Goal: Task Accomplishment & Management: Manage account settings

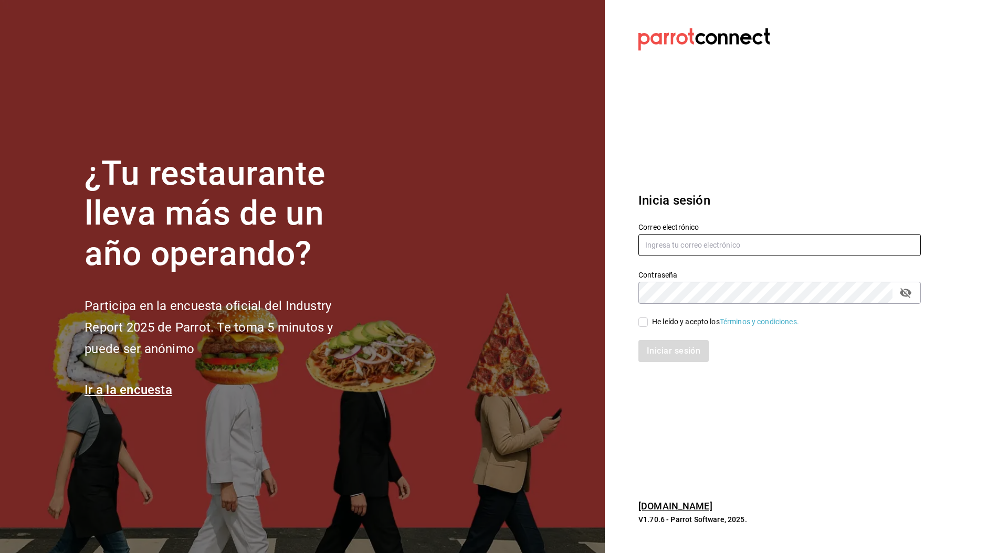
click at [708, 244] on input "text" at bounding box center [779, 245] width 282 height 22
paste input "gulacdmx@grupobikiya.com"
type input "gulacdmx@grupobikiya.com"
click at [654, 325] on div "He leído y acepto los Términos y condiciones." at bounding box center [725, 322] width 147 height 11
click at [648, 325] on input "He leído y acepto los Términos y condiciones." at bounding box center [642, 322] width 9 height 9
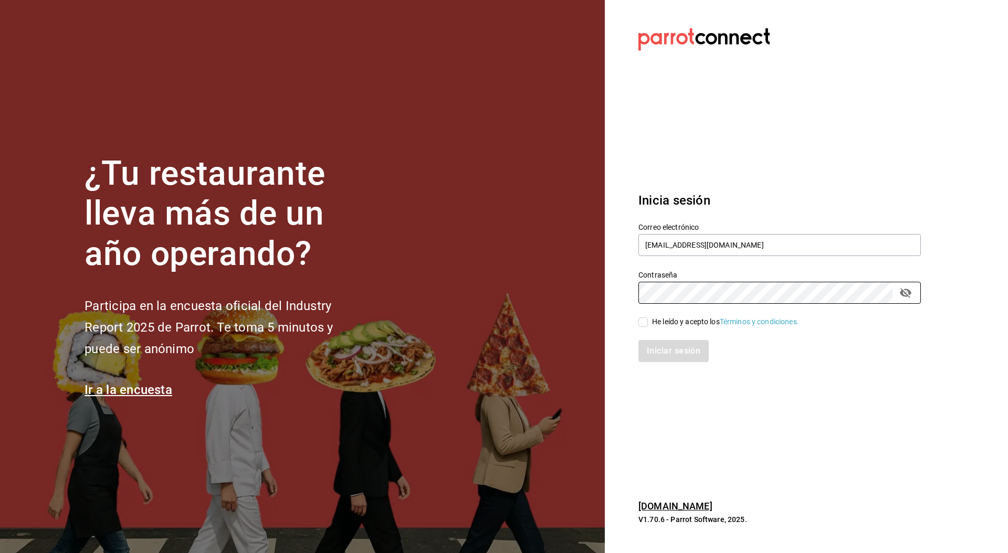
checkbox input "true"
click at [660, 345] on button "Iniciar sesión" at bounding box center [673, 351] width 71 height 22
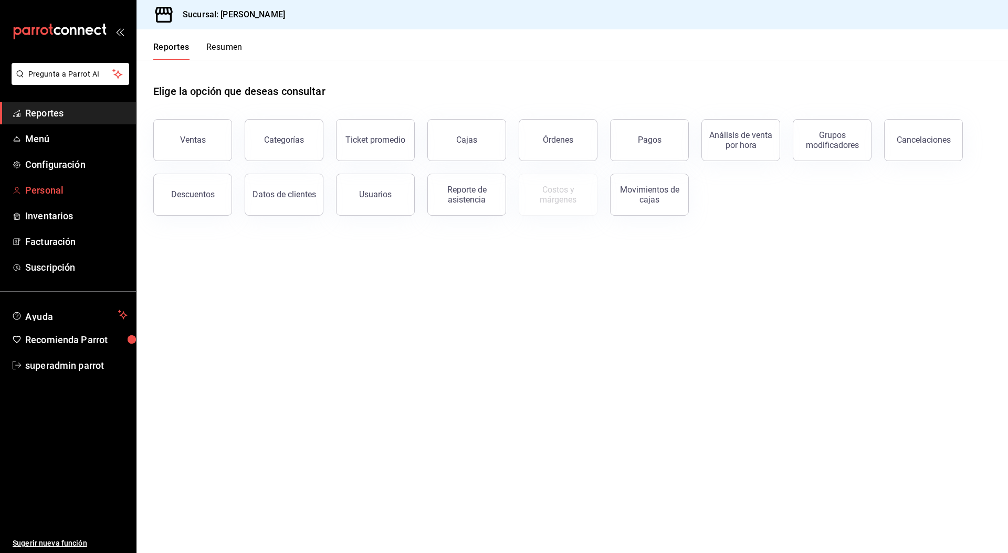
click at [40, 195] on span "Personal" at bounding box center [76, 190] width 102 height 14
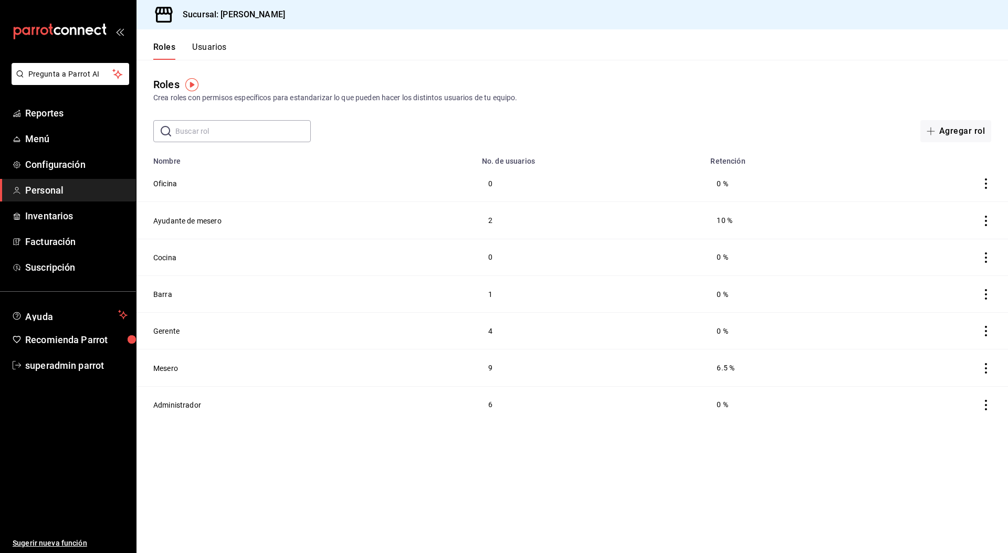
drag, startPoint x: 227, startPoint y: 57, endPoint x: 221, endPoint y: 52, distance: 7.8
click at [227, 57] on button "Usuarios" at bounding box center [209, 51] width 35 height 18
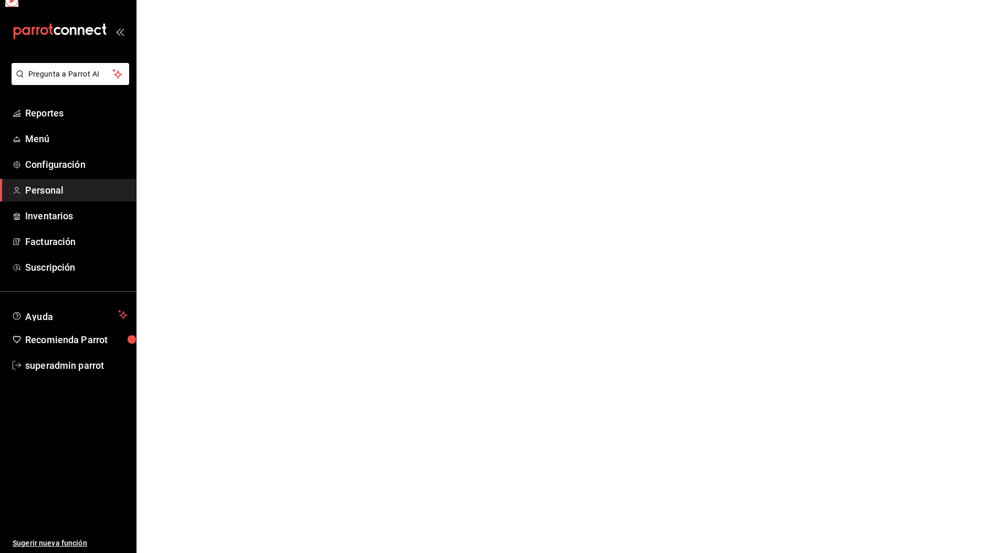
click at [218, 0] on html "Pregunta a Parrot AI Reportes Menú Configuración Personal Inventarios Facturaci…" at bounding box center [504, 0] width 1008 height 0
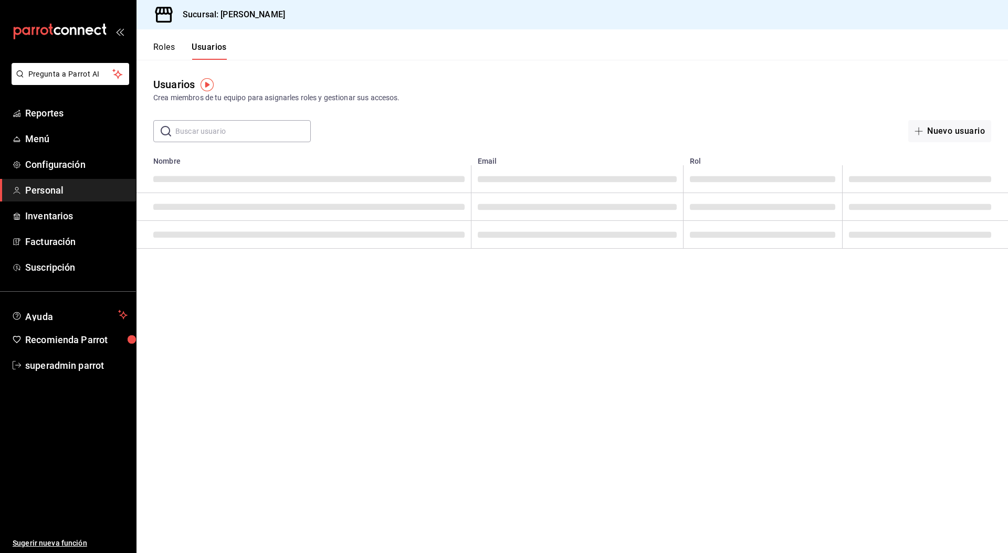
click at [164, 47] on button "Roles" at bounding box center [164, 51] width 22 height 18
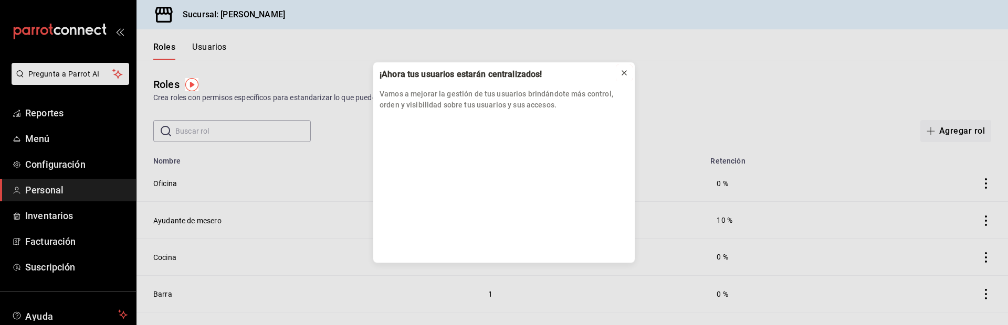
click at [623, 71] on icon at bounding box center [624, 73] width 8 height 8
